Goal: Navigation & Orientation: Find specific page/section

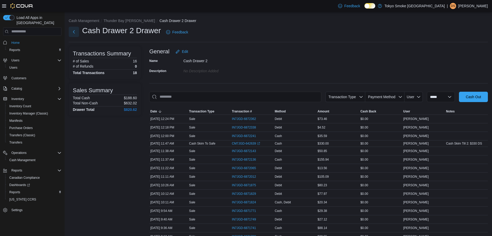
click at [73, 31] on button "Next" at bounding box center [74, 32] width 10 height 10
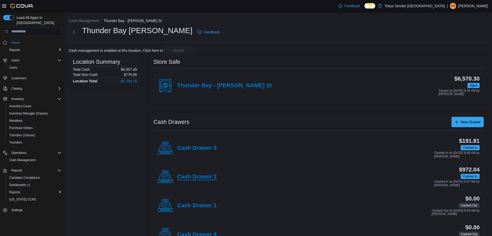
click at [202, 177] on h4 "Cash Drawer 2" at bounding box center [197, 176] width 40 height 7
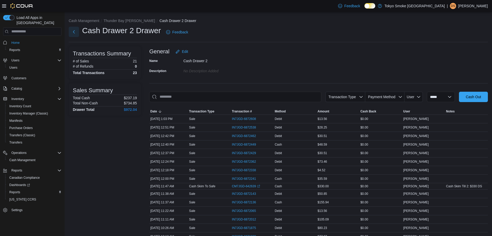
click at [74, 34] on button "Next" at bounding box center [74, 32] width 10 height 10
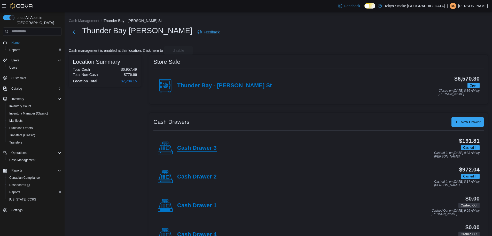
click at [193, 148] on h4 "Cash Drawer 3" at bounding box center [197, 148] width 40 height 7
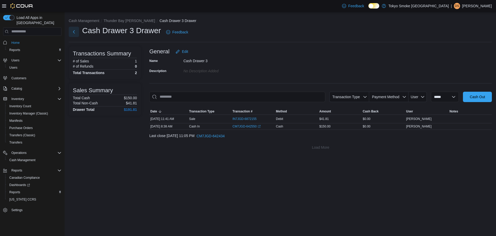
click at [75, 28] on button "Next" at bounding box center [74, 32] width 10 height 10
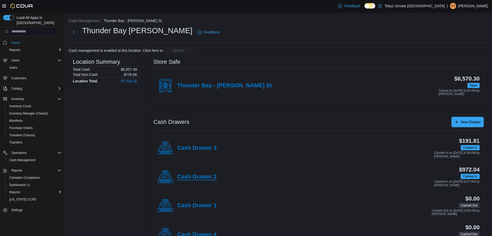
click at [191, 175] on h4 "Cash Drawer 2" at bounding box center [197, 176] width 40 height 7
